Goal: Navigation & Orientation: Find specific page/section

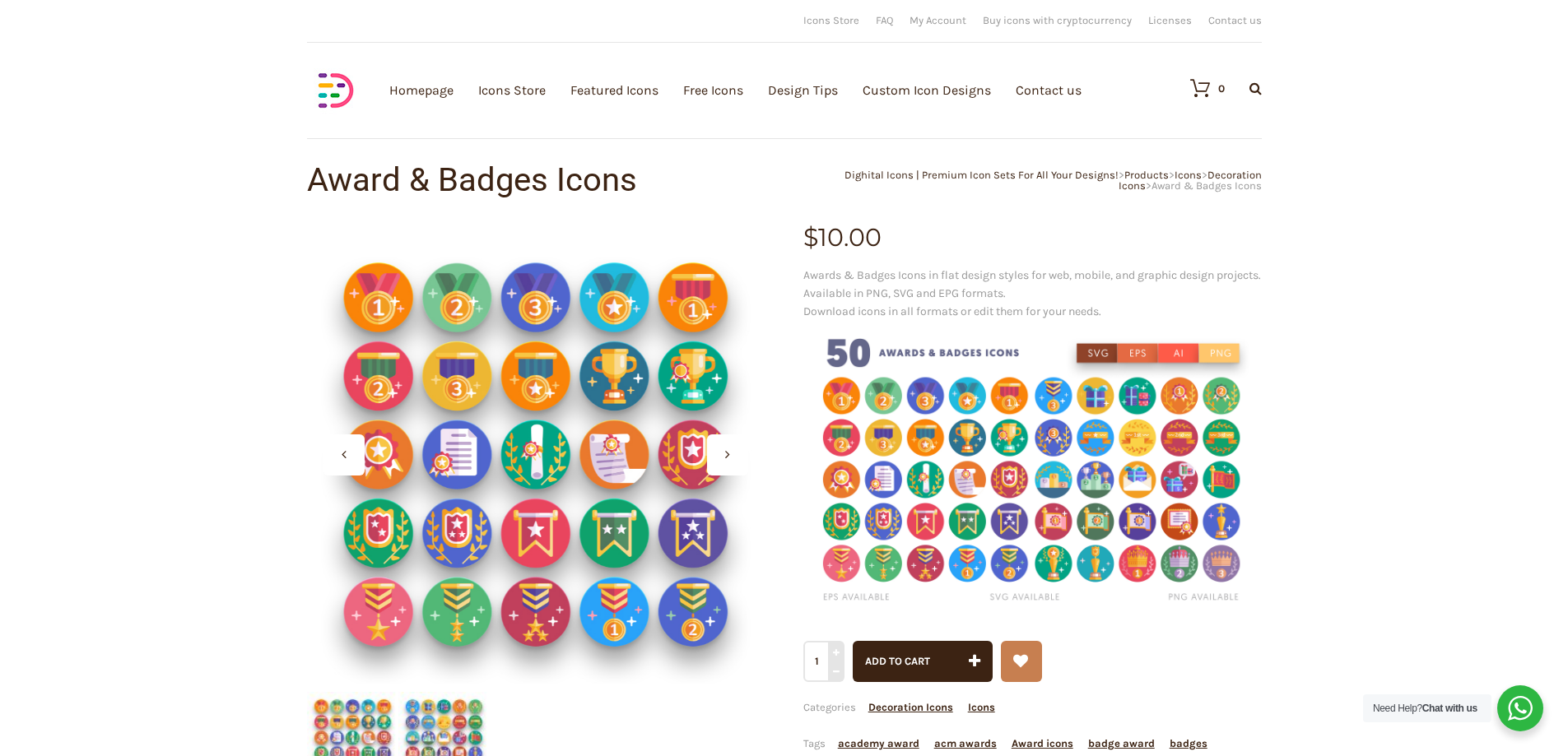
drag, startPoint x: 190, startPoint y: 547, endPoint x: 186, endPoint y: 415, distance: 132.1
drag, startPoint x: 127, startPoint y: 461, endPoint x: 353, endPoint y: 157, distance: 378.8
click at [807, 88] on link "Design Tips" at bounding box center [802, 90] width 70 height 180
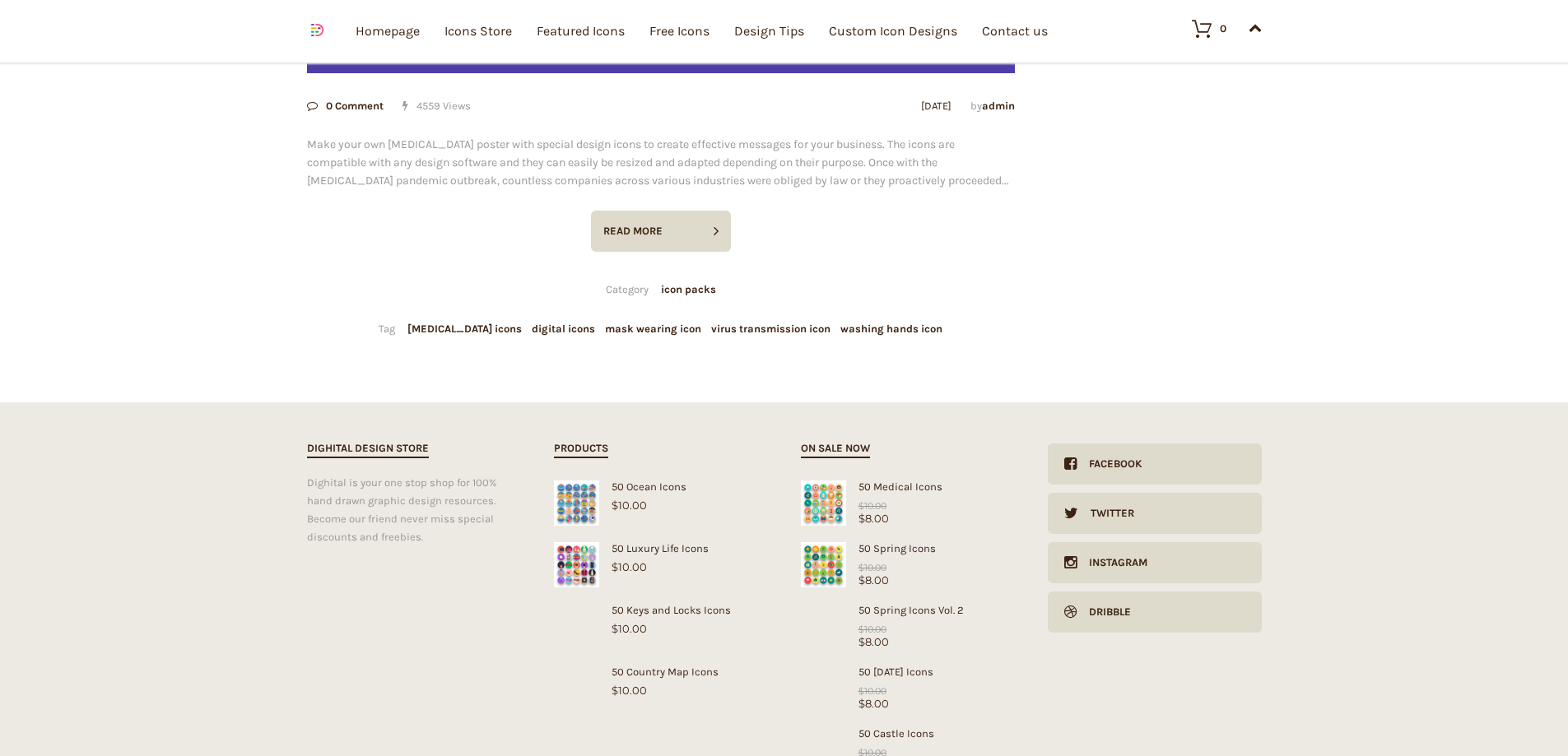
scroll to position [3290, 0]
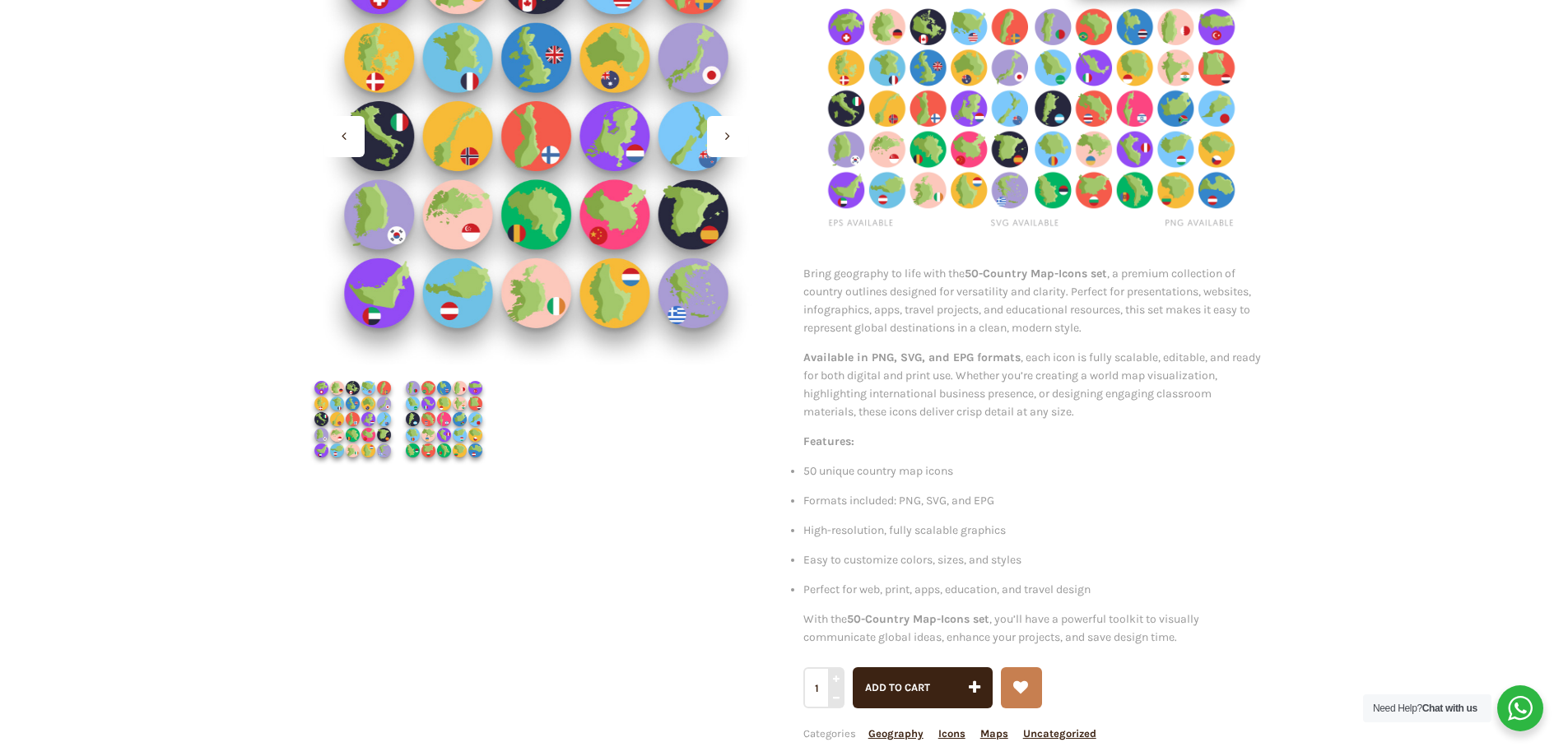
scroll to position [329, 0]
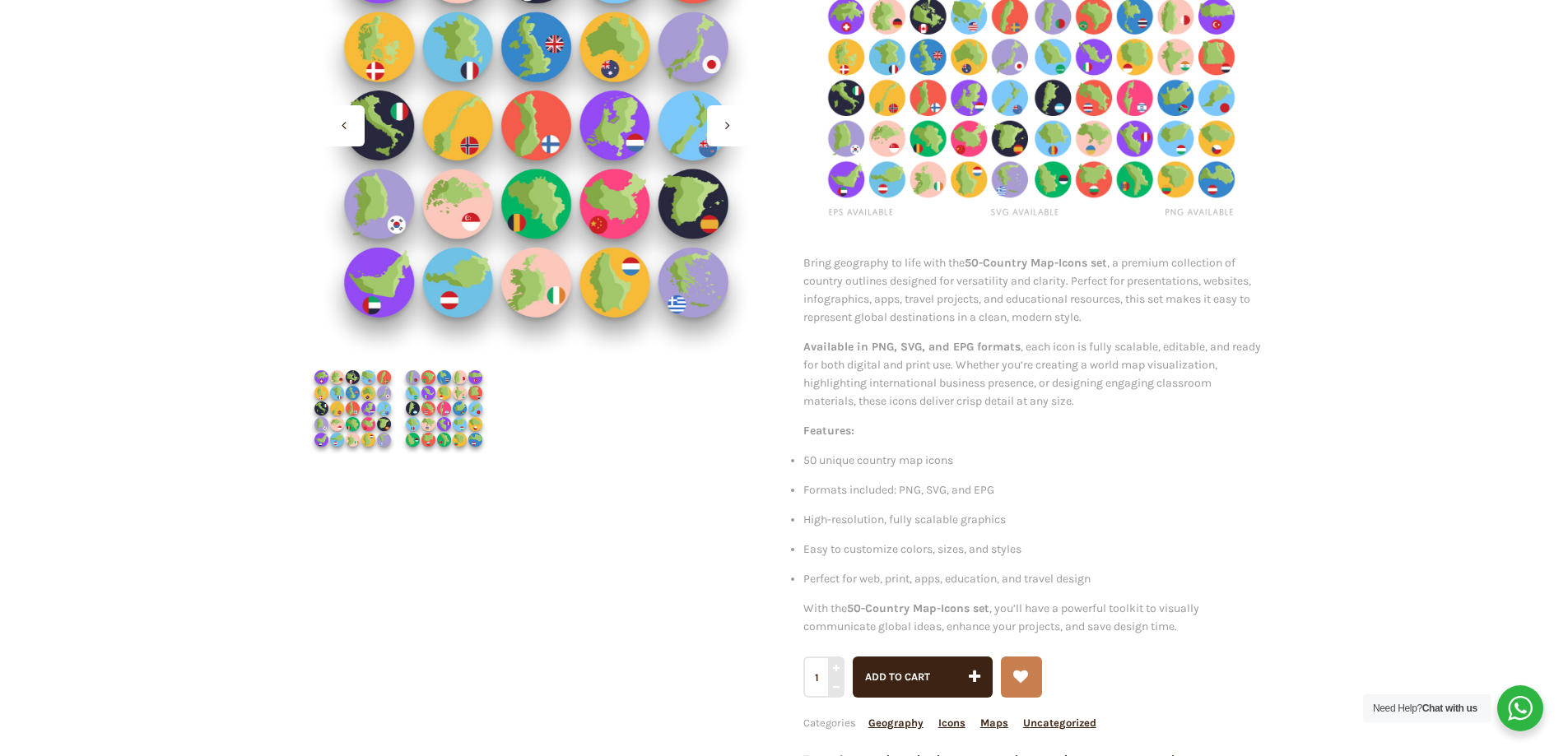
click at [430, 423] on img at bounding box center [444, 408] width 91 height 91
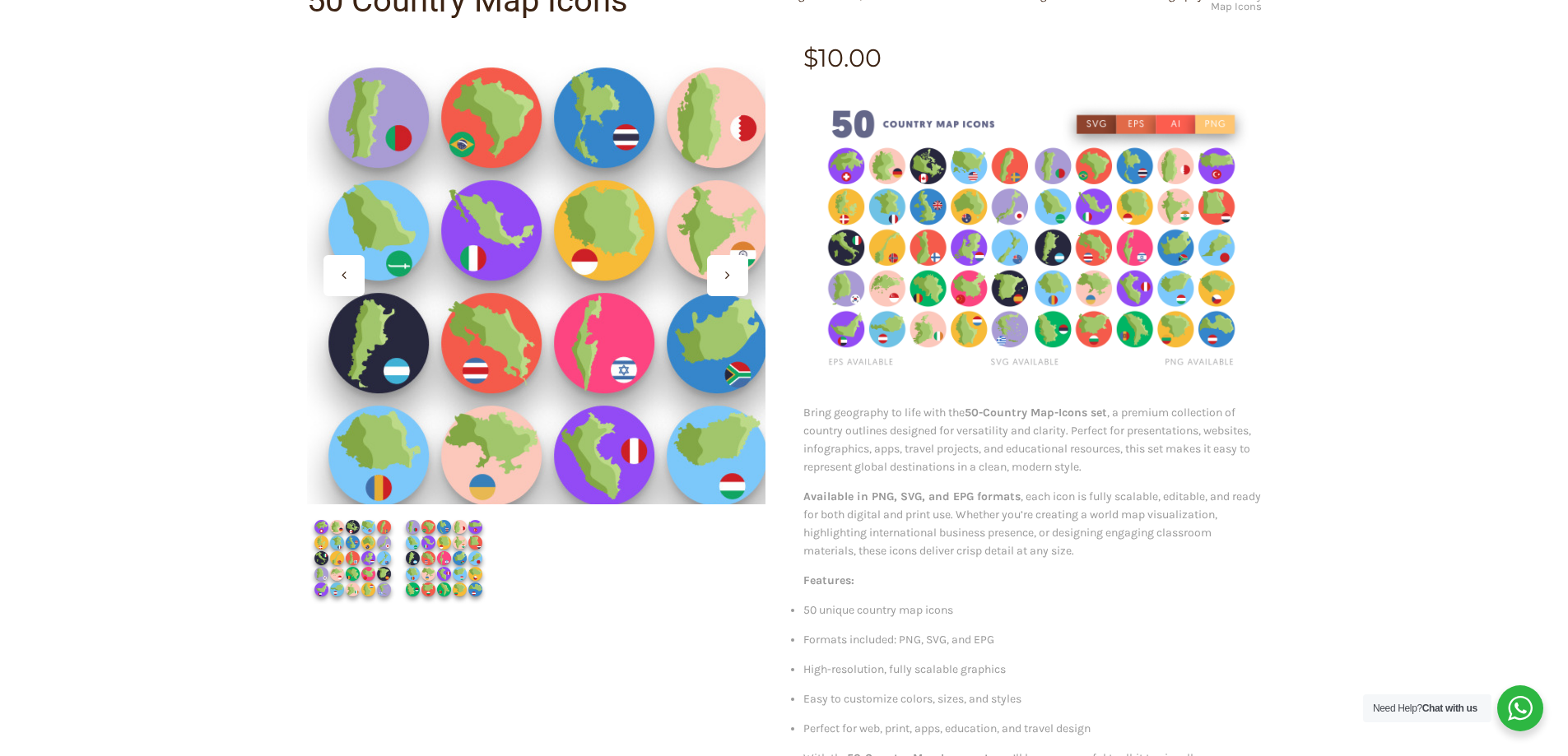
scroll to position [164, 0]
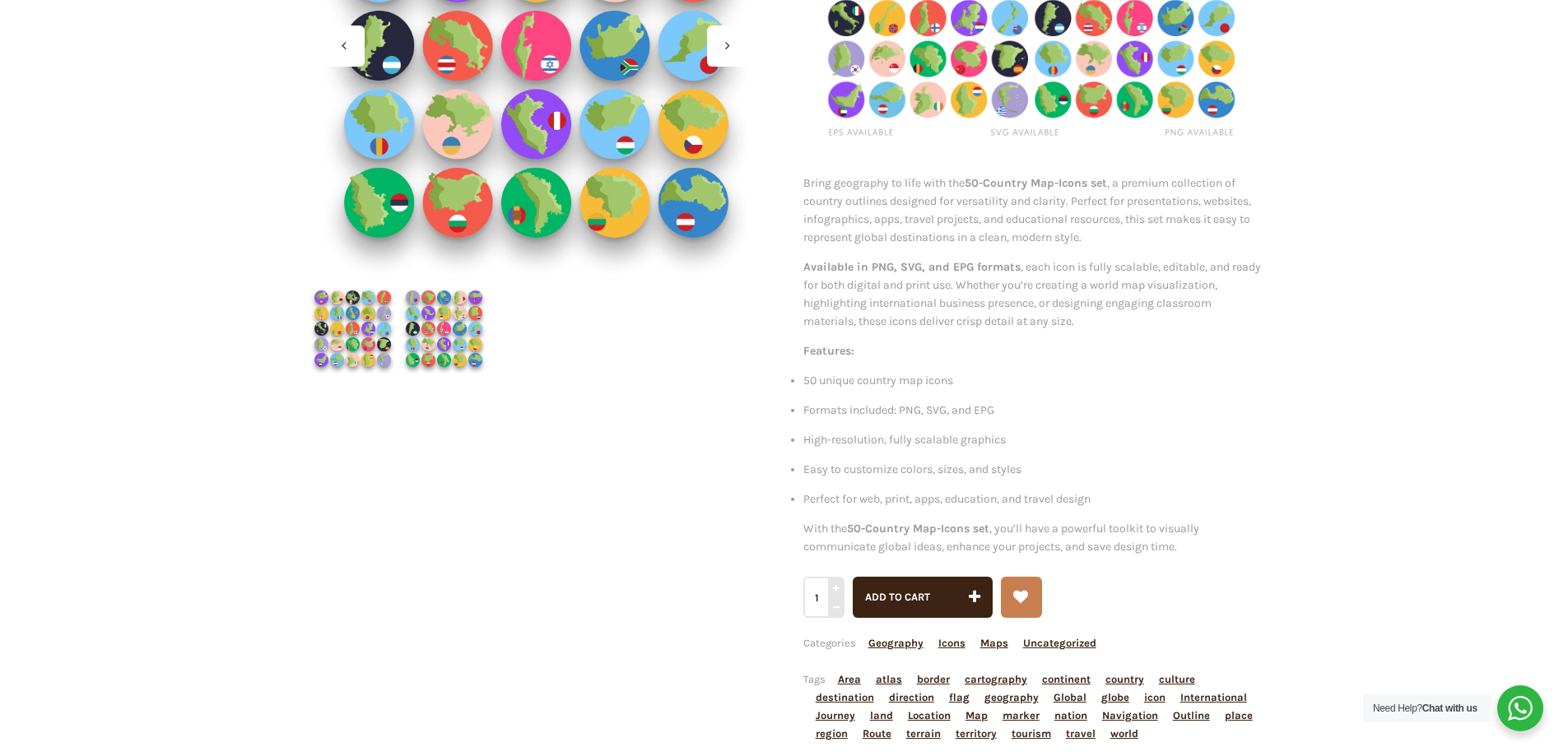
scroll to position [411, 0]
